Goal: Information Seeking & Learning: Learn about a topic

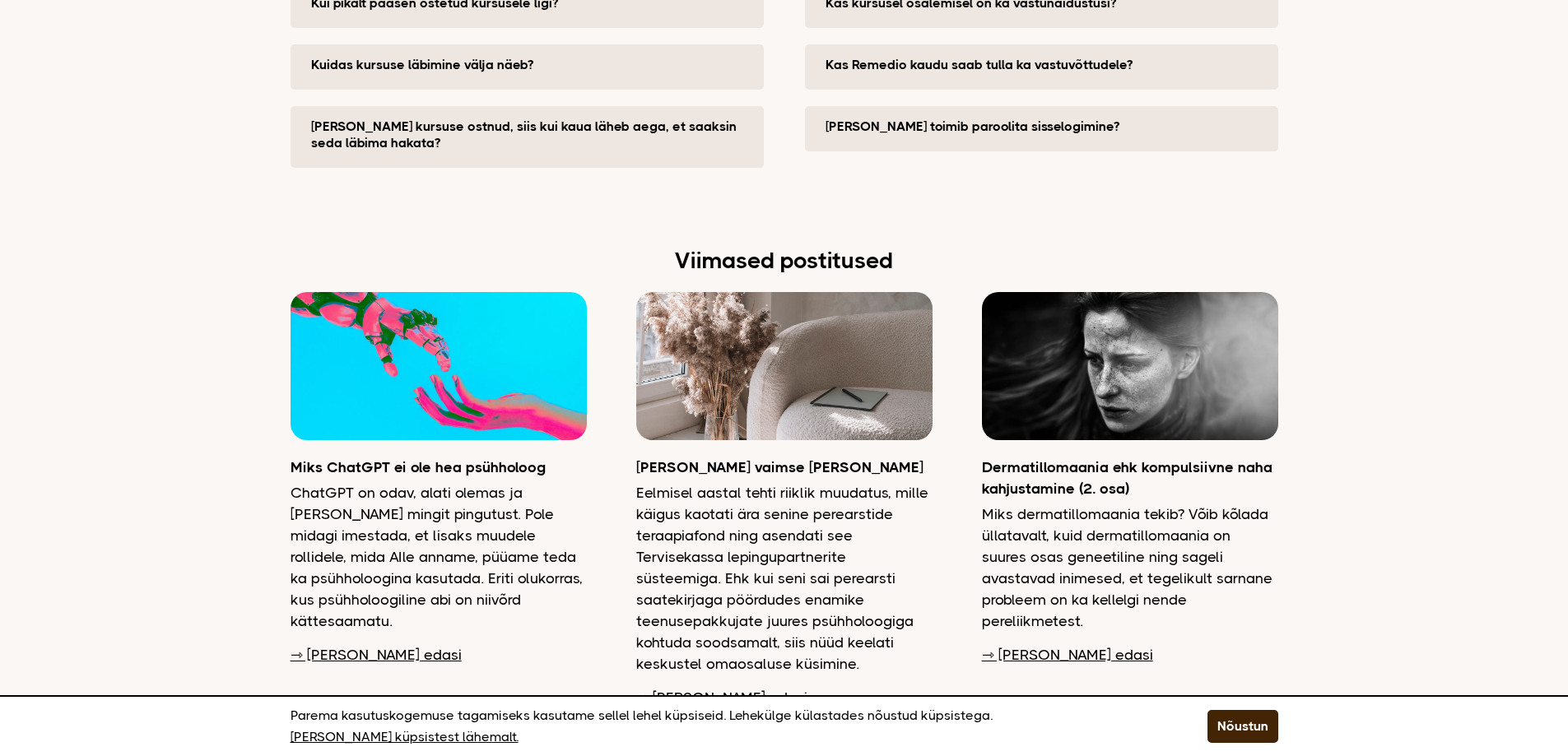
scroll to position [4032, 0]
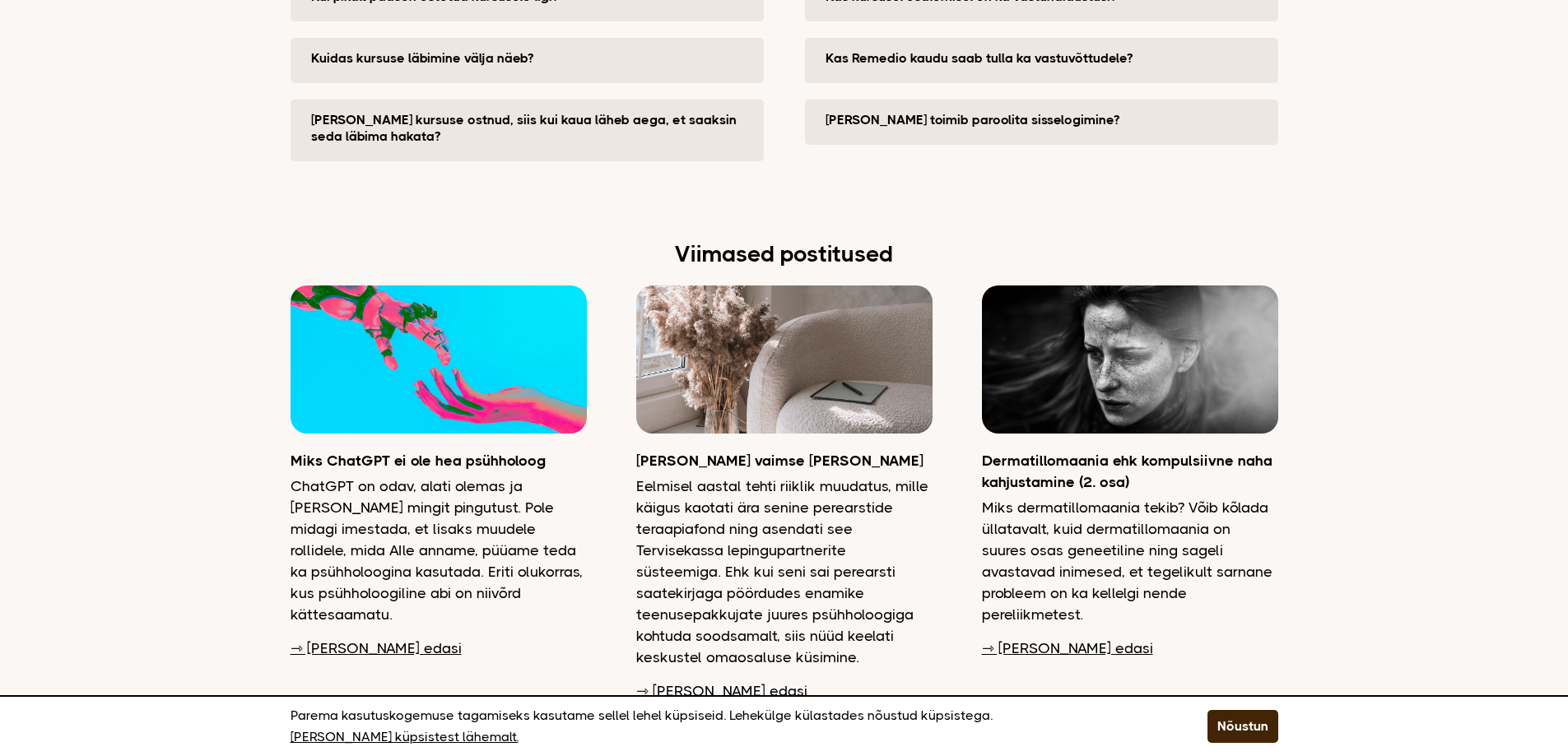
click at [337, 637] on link "⇾ [PERSON_NAME] edasi" at bounding box center [376, 648] width 171 height 22
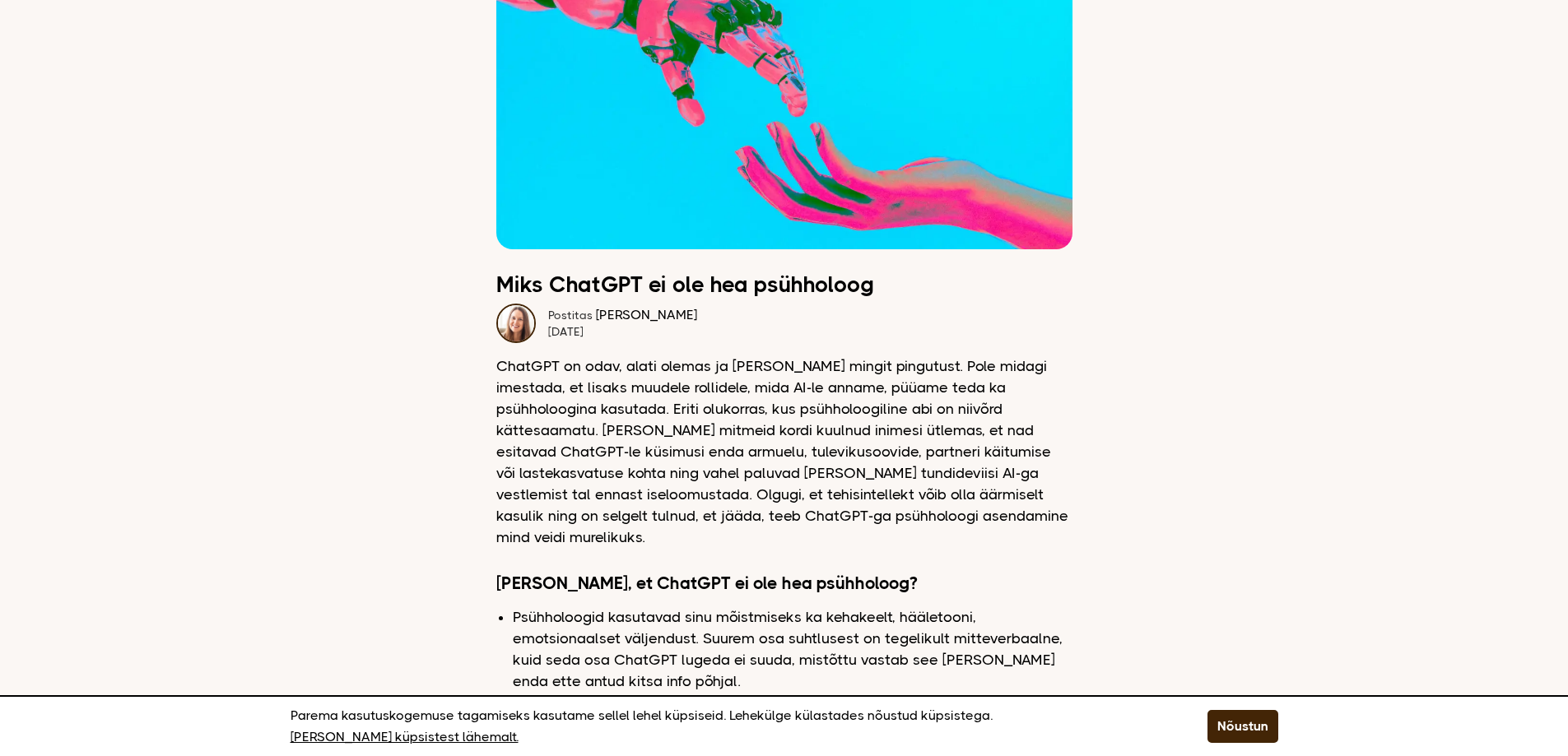
scroll to position [247, 0]
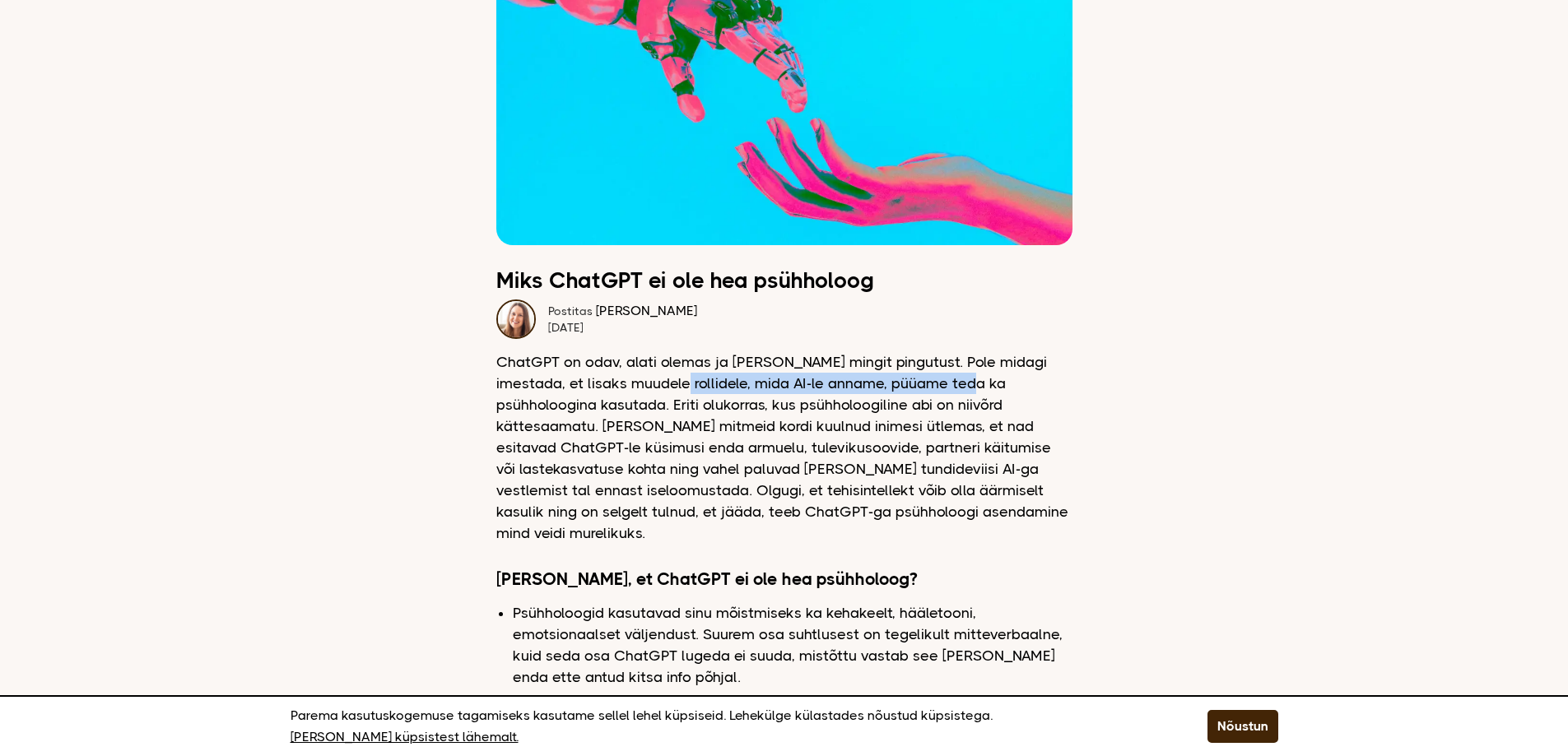
drag, startPoint x: 628, startPoint y: 386, endPoint x: 926, endPoint y: 378, distance: 298.1
click at [922, 379] on p "ChatGPT on odav, alati olemas ja ei vaja mingit pingutust. Pole midagi imestada…" at bounding box center [784, 447] width 576 height 193
click at [926, 378] on p "ChatGPT on odav, alati olemas ja ei vaja mingit pingutust. Pole midagi imestada…" at bounding box center [784, 447] width 576 height 193
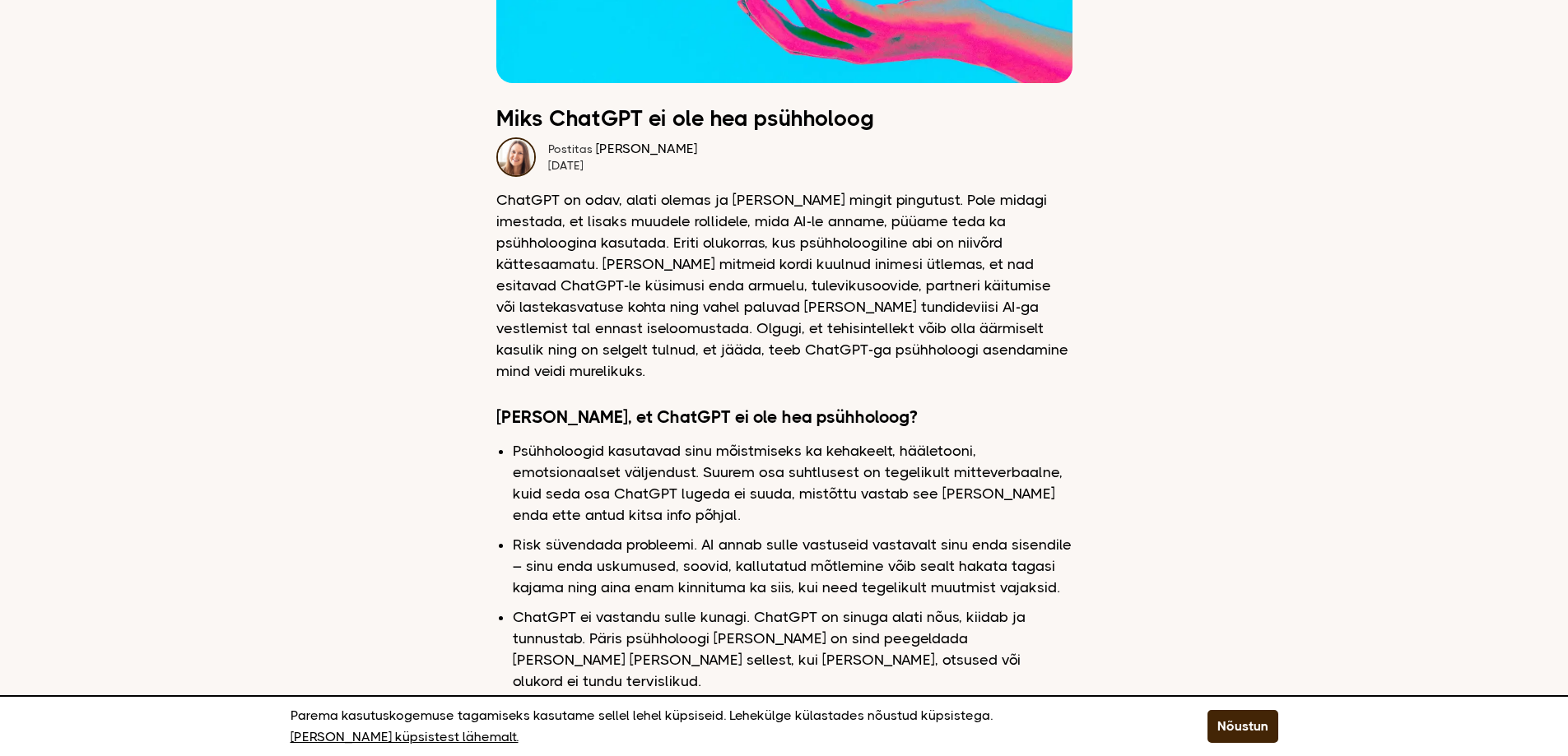
scroll to position [412, 0]
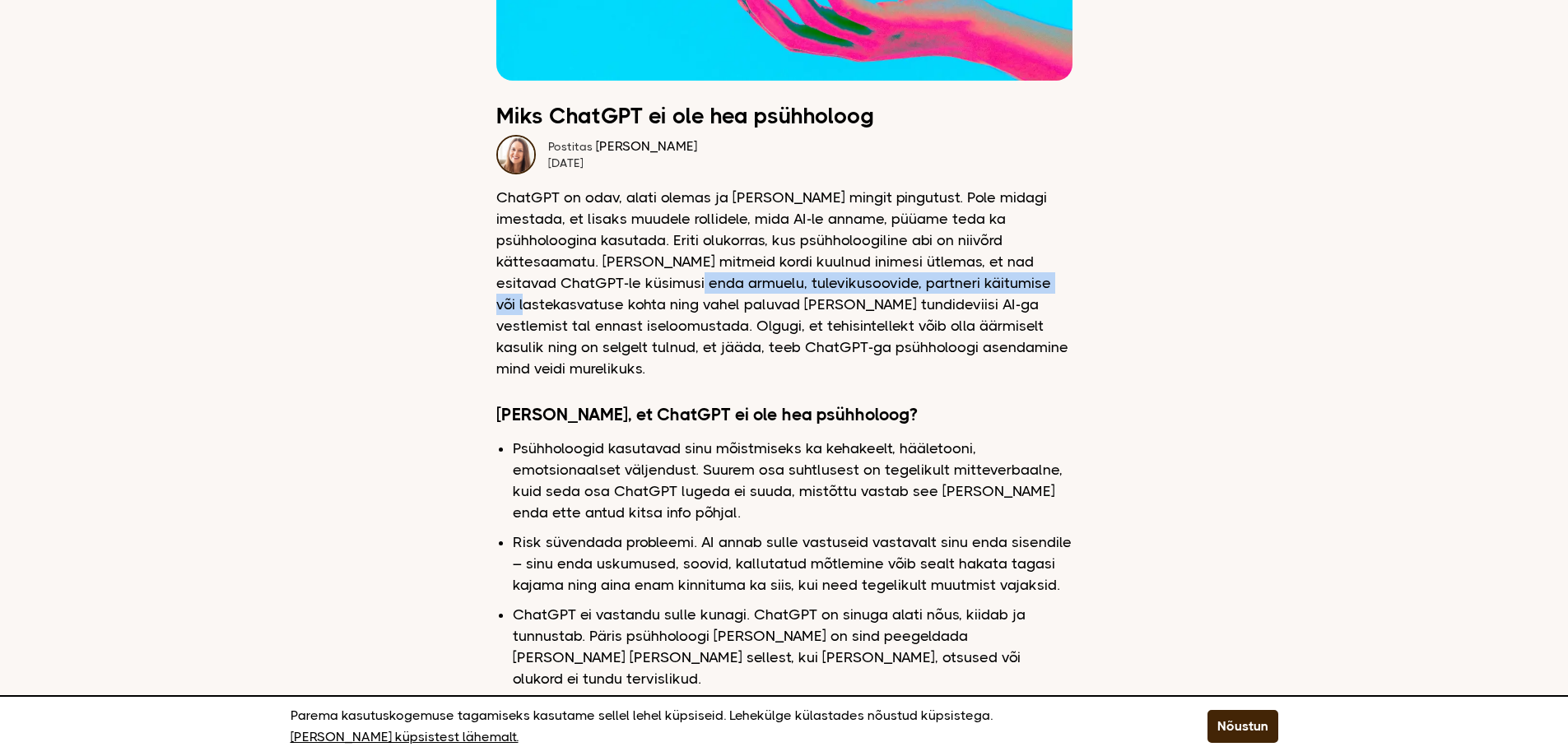
drag, startPoint x: 558, startPoint y: 280, endPoint x: 943, endPoint y: 279, distance: 385.0
click at [941, 279] on p "ChatGPT on odav, alati olemas ja ei vaja mingit pingutust. Pole midagi imestada…" at bounding box center [784, 283] width 576 height 193
click at [943, 279] on p "ChatGPT on odav, alati olemas ja ei vaja mingit pingutust. Pole midagi imestada…" at bounding box center [784, 283] width 576 height 193
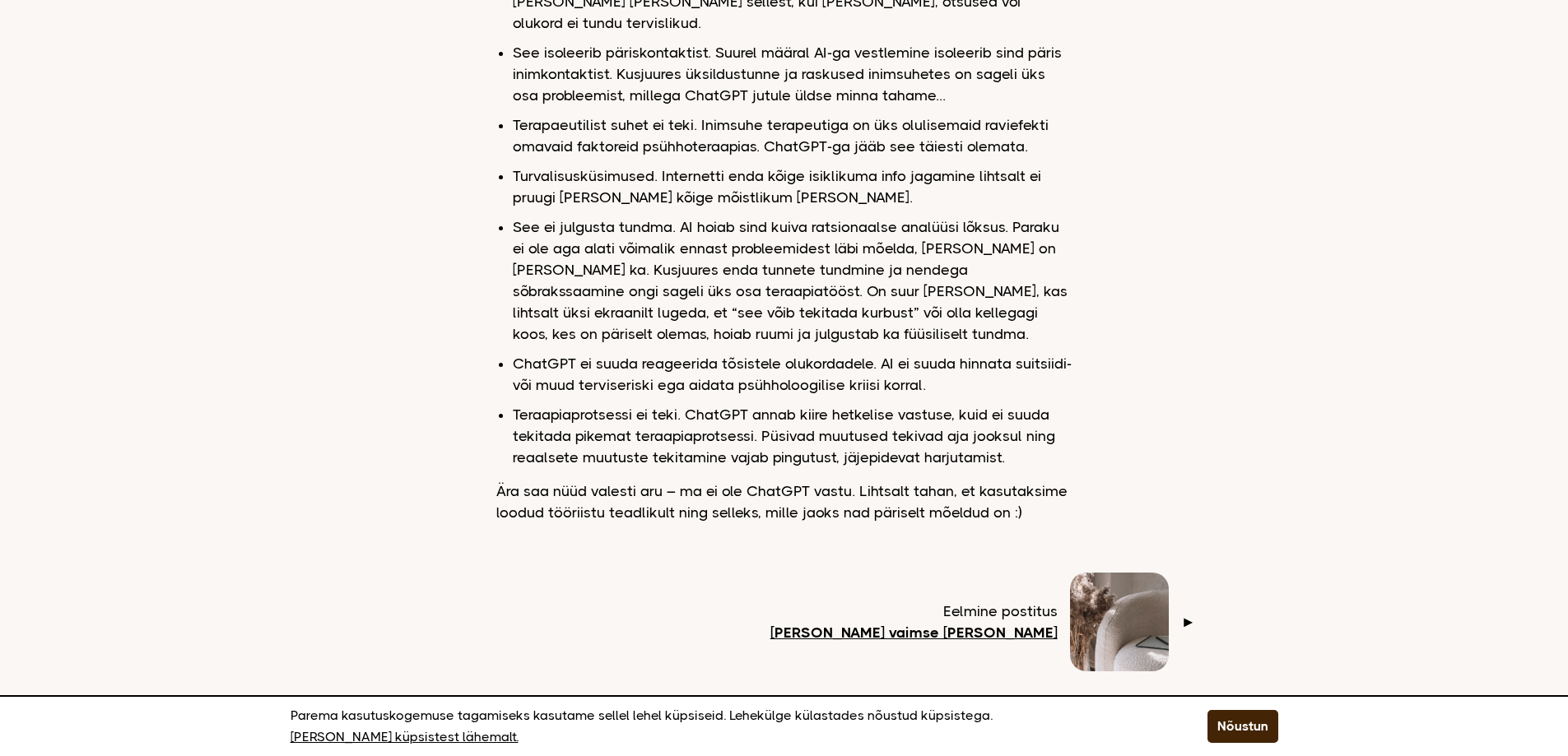
scroll to position [1070, 0]
